Goal: Task Accomplishment & Management: Manage account settings

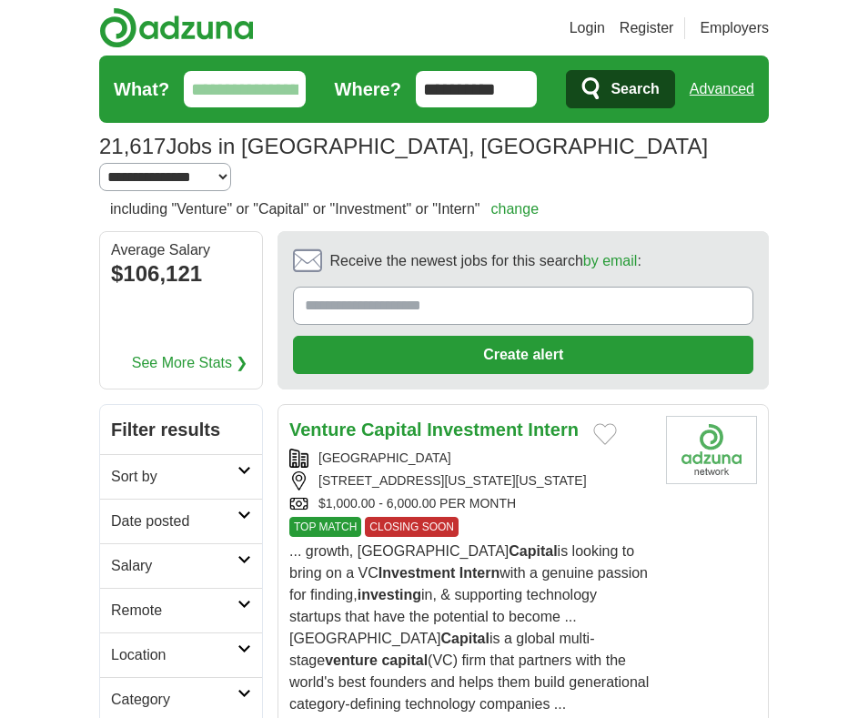
click at [586, 22] on link "Login" at bounding box center [586, 28] width 35 height 22
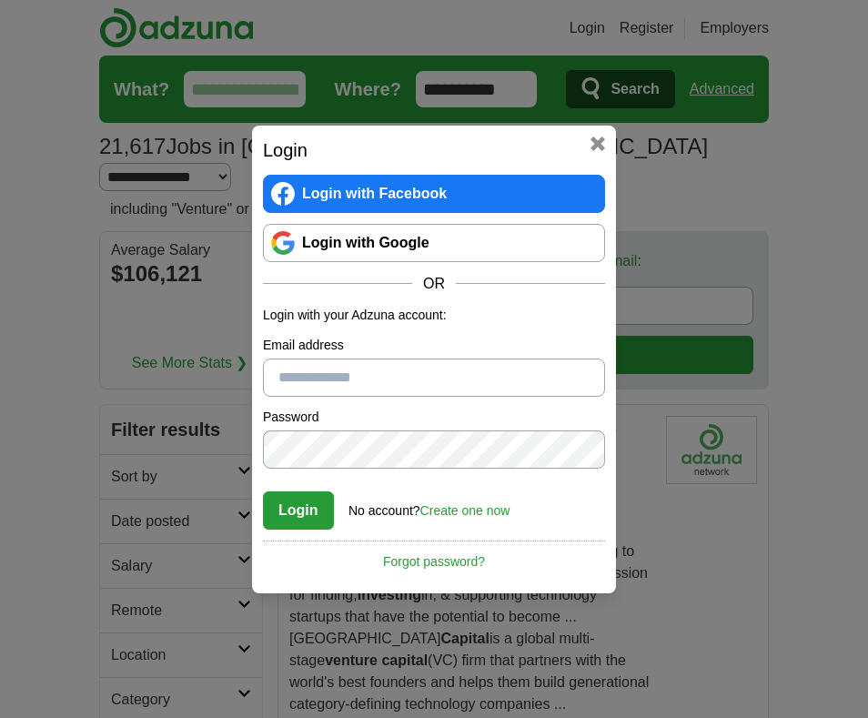
click at [363, 384] on input "Email address" at bounding box center [434, 377] width 342 height 38
type input "**********"
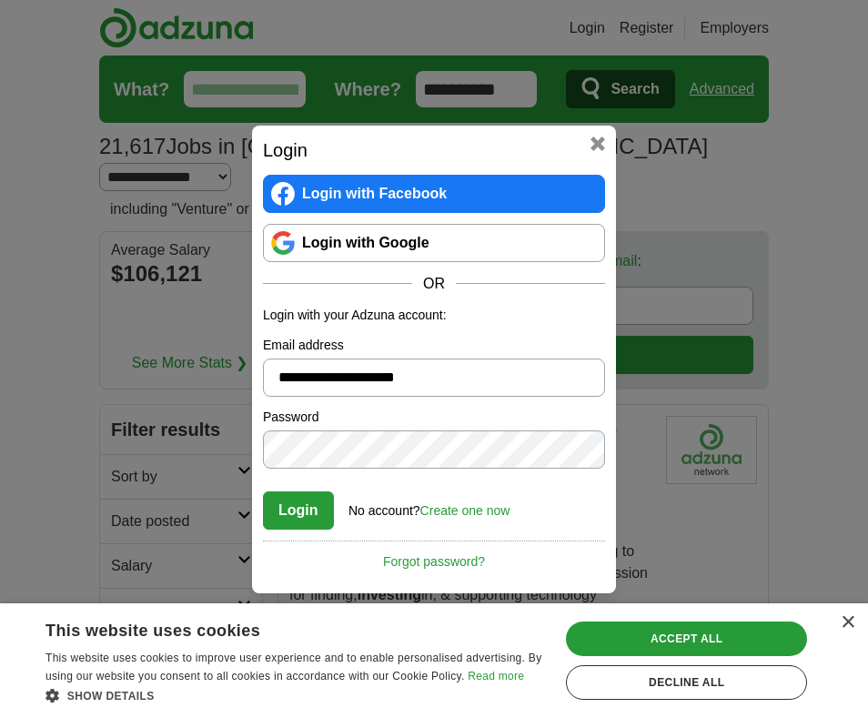
click at [422, 228] on link "Login with Google" at bounding box center [434, 243] width 342 height 38
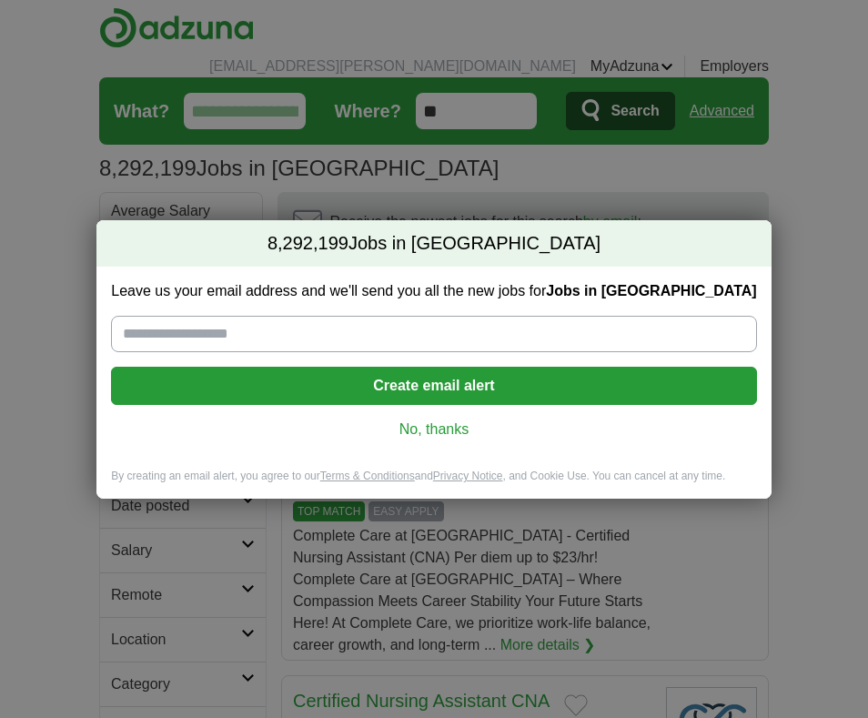
click at [490, 173] on div "8,292,199 Jobs in [GEOGRAPHIC_DATA] Leave us your email address and we'll send …" at bounding box center [434, 359] width 868 height 718
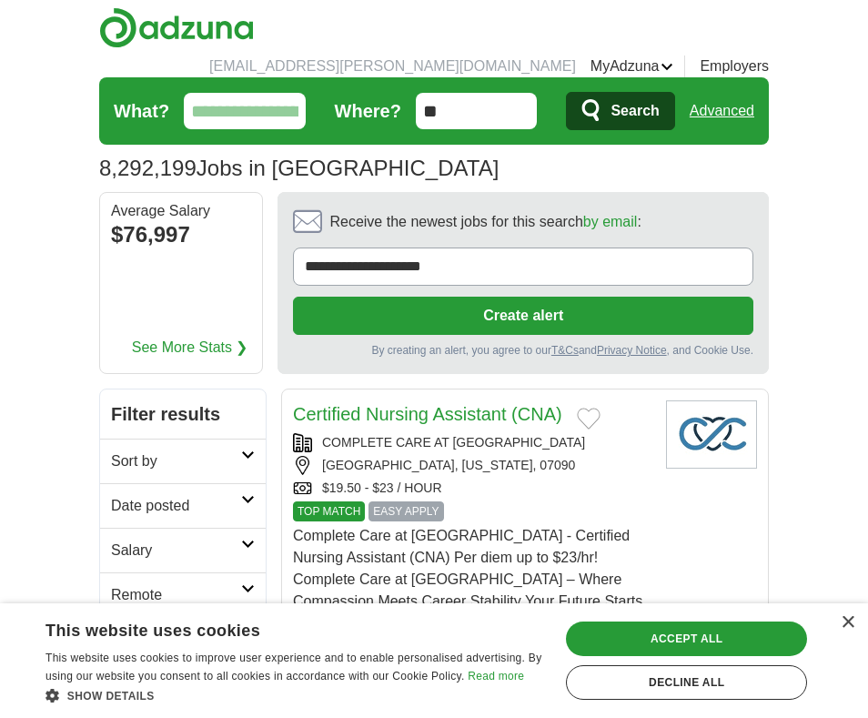
click at [517, 55] on li "[EMAIL_ADDRESS][PERSON_NAME][DOMAIN_NAME]" at bounding box center [392, 66] width 367 height 22
click at [618, 55] on link "MyAdzuna" at bounding box center [632, 66] width 84 height 22
click at [486, 55] on ul "[EMAIL_ADDRESS][PERSON_NAME][DOMAIN_NAME] [GEOGRAPHIC_DATA] Alerts Favorites Re…" at bounding box center [482, 66] width 574 height 22
click at [489, 55] on li "[EMAIL_ADDRESS][PERSON_NAME][DOMAIN_NAME]" at bounding box center [392, 66] width 367 height 22
click at [0, 0] on link "Preferences" at bounding box center [0, 0] width 0 height 0
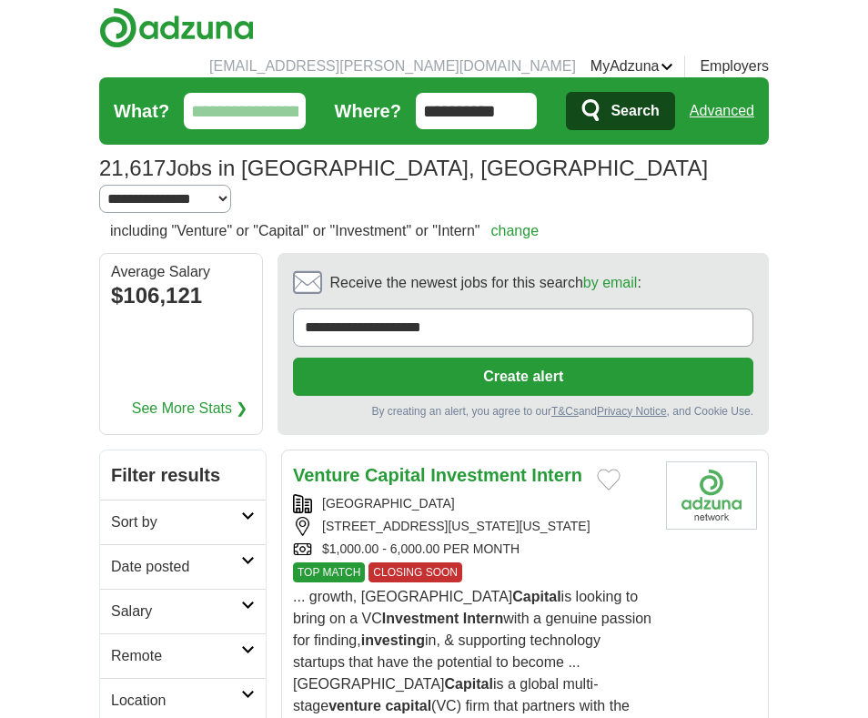
click at [0, 0] on link "Preferences" at bounding box center [0, 0] width 0 height 0
